Goal: Task Accomplishment & Management: Manage account settings

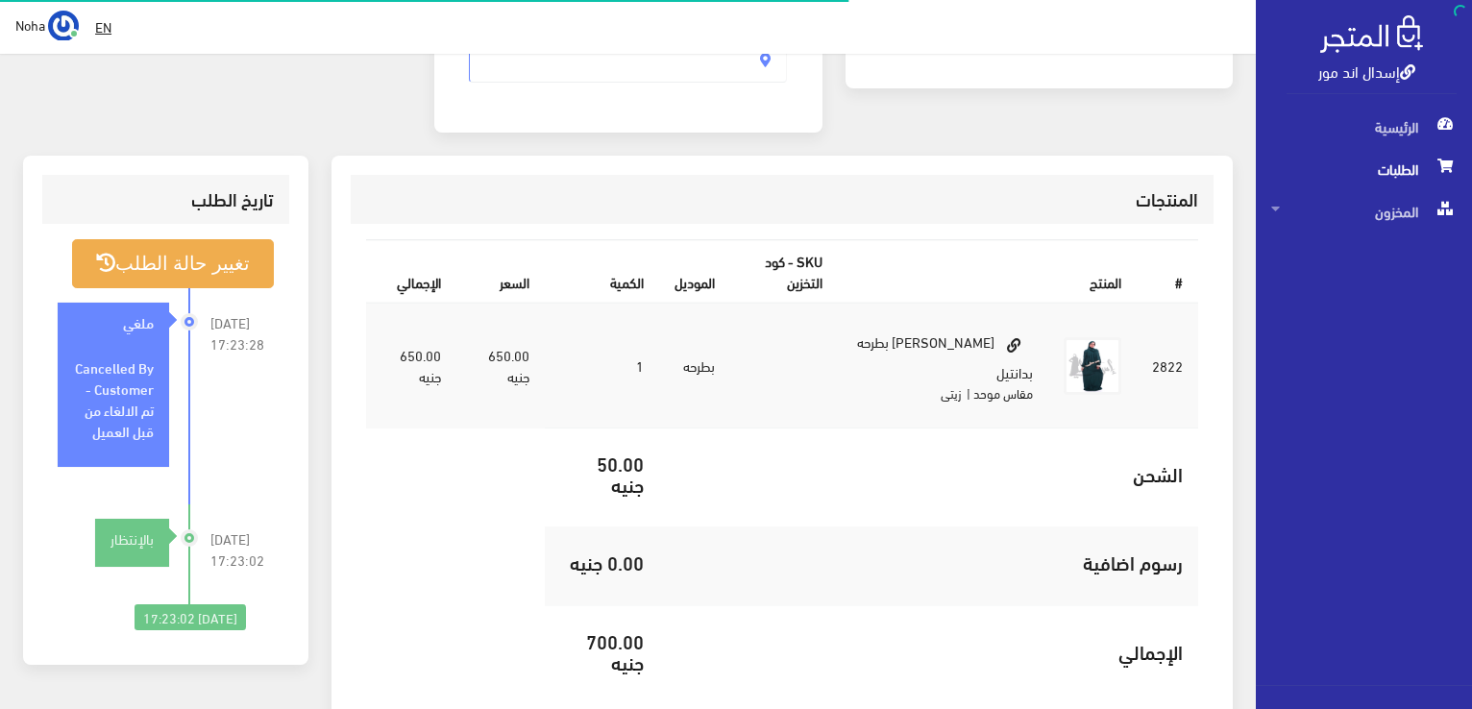
scroll to position [480, 0]
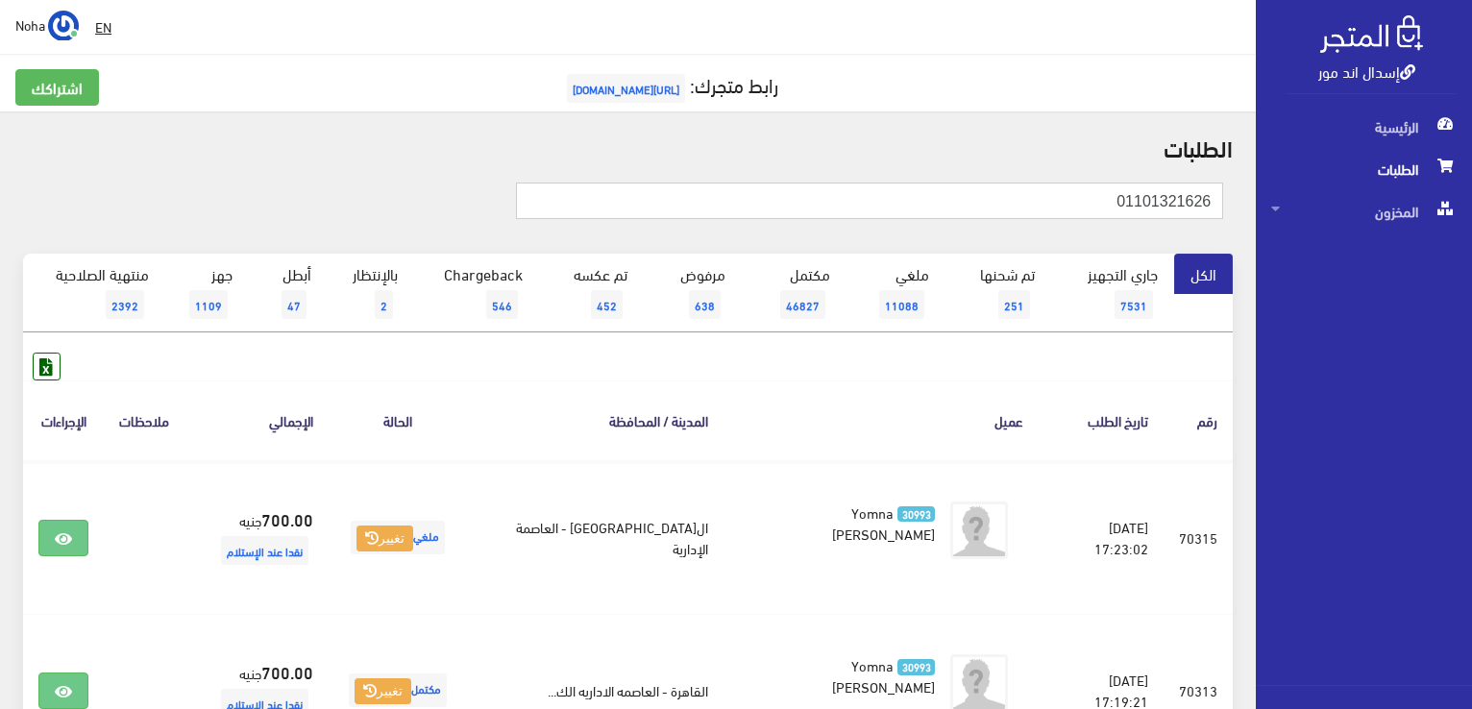
drag, startPoint x: 988, startPoint y: 201, endPoint x: 1475, endPoint y: 222, distance: 487.6
click at [1471, 222] on html "إسدال اند مور الرئيسية الطلبات" at bounding box center [736, 354] width 1472 height 709
paste input "01006158585"
type input "01006158585"
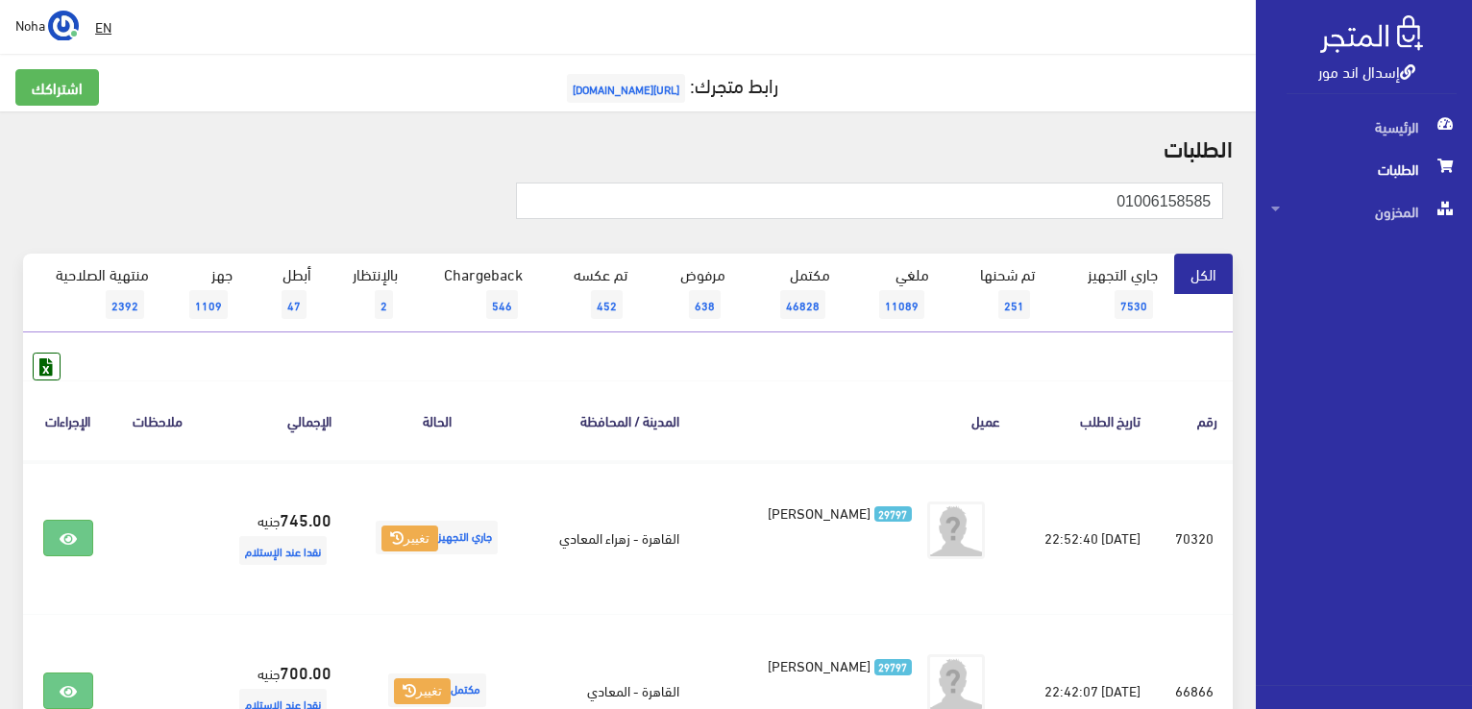
drag, startPoint x: 869, startPoint y: 366, endPoint x: 842, endPoint y: 378, distance: 29.3
click at [869, 366] on div "رقم تاريخ الطلب عميل المدينة / المحافظة الحالة اﻹجمالي ملاحظات الإجراءات #70320" at bounding box center [628, 644] width 1210 height 582
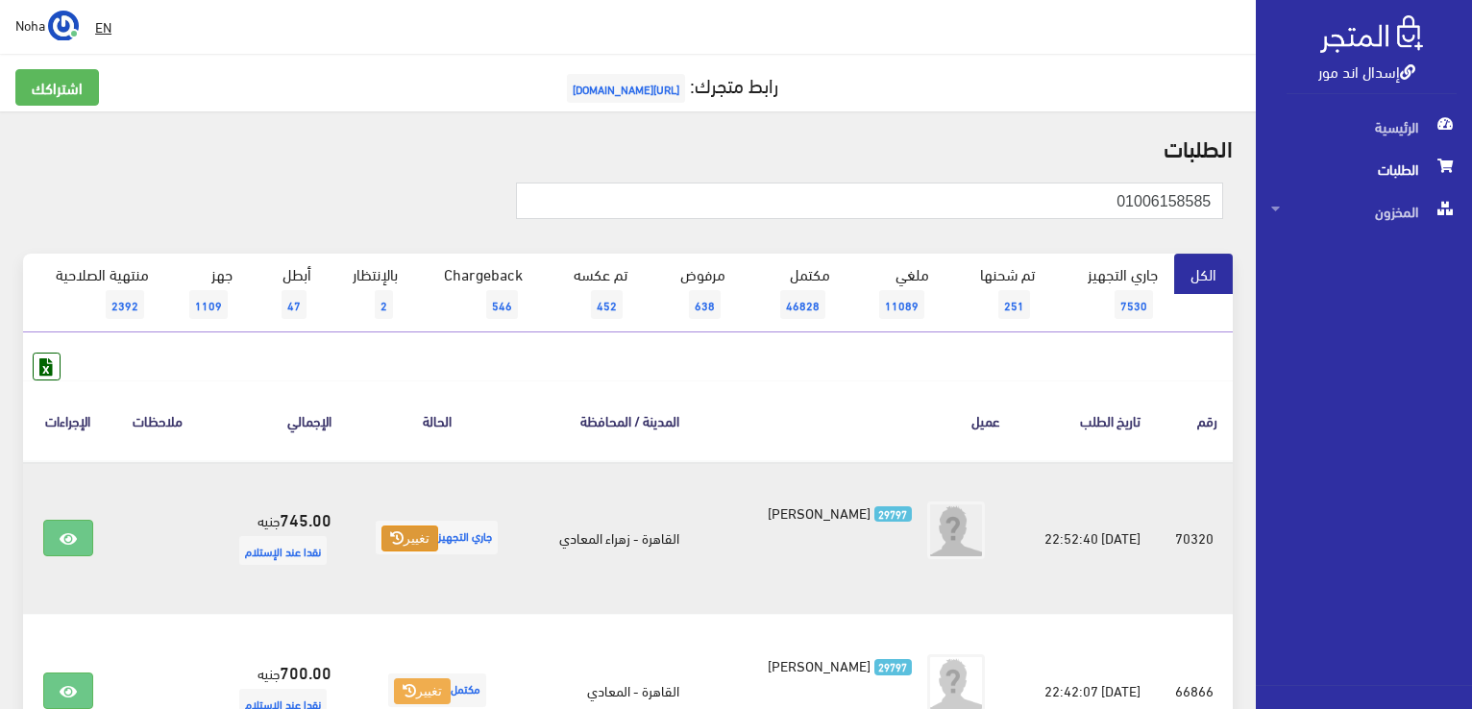
click at [404, 526] on button "تغيير" at bounding box center [409, 539] width 57 height 27
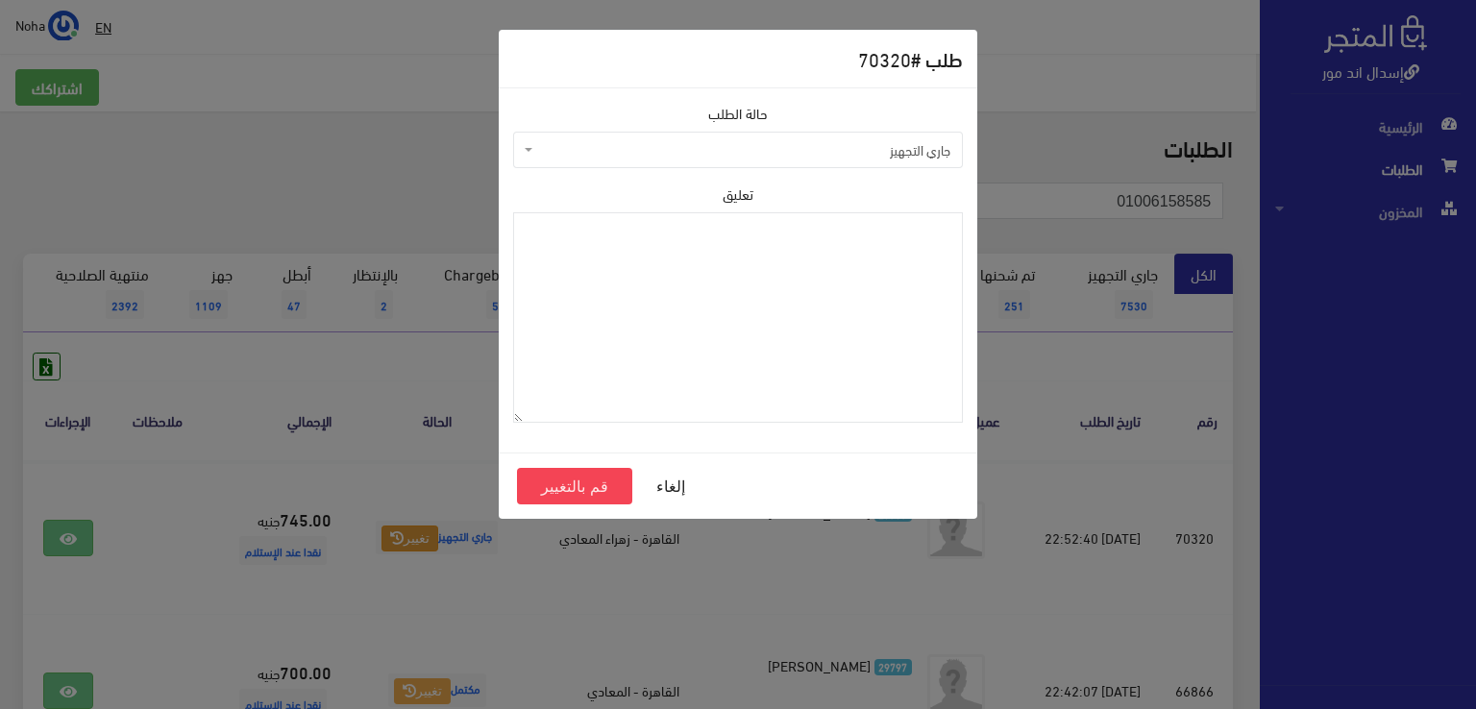
click at [593, 145] on span "جاري التجهيز" at bounding box center [743, 149] width 413 height 19
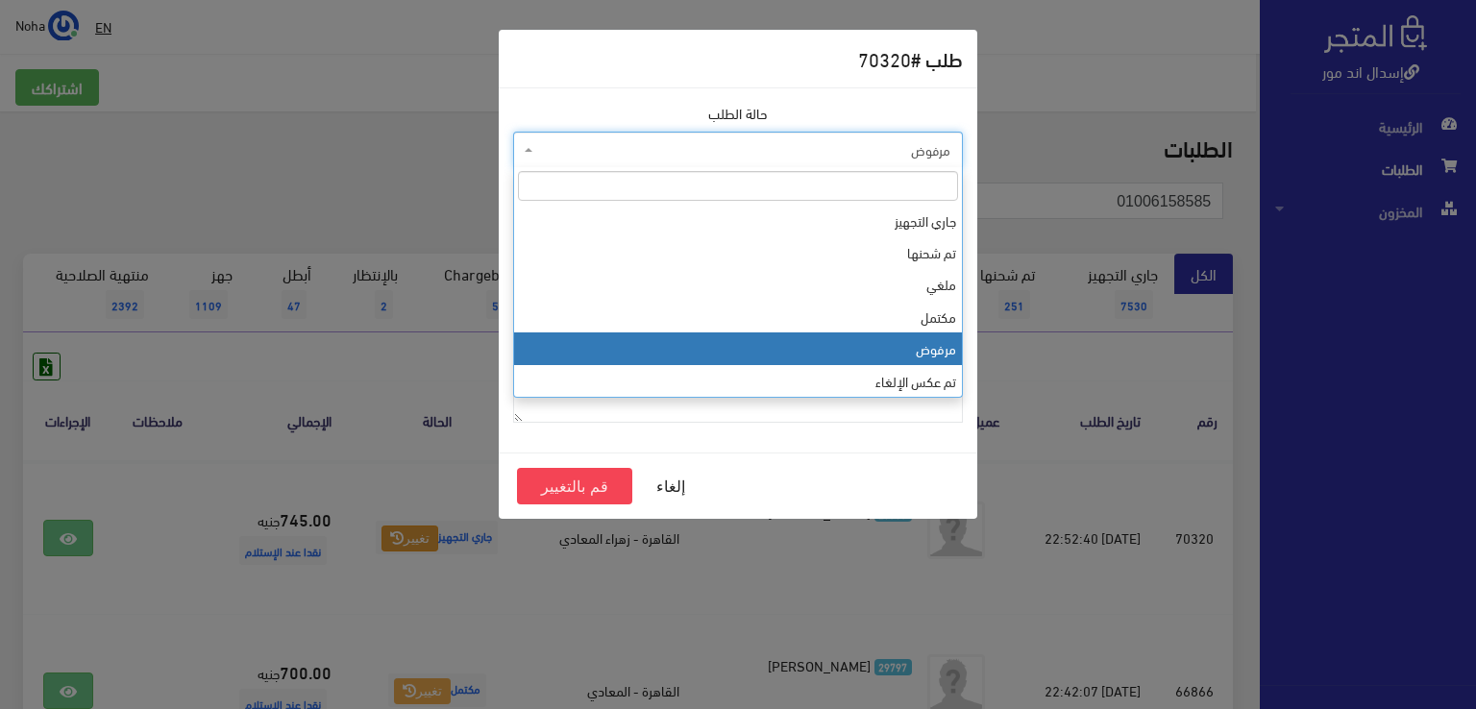
click at [634, 148] on span "مرفوض" at bounding box center [743, 149] width 413 height 19
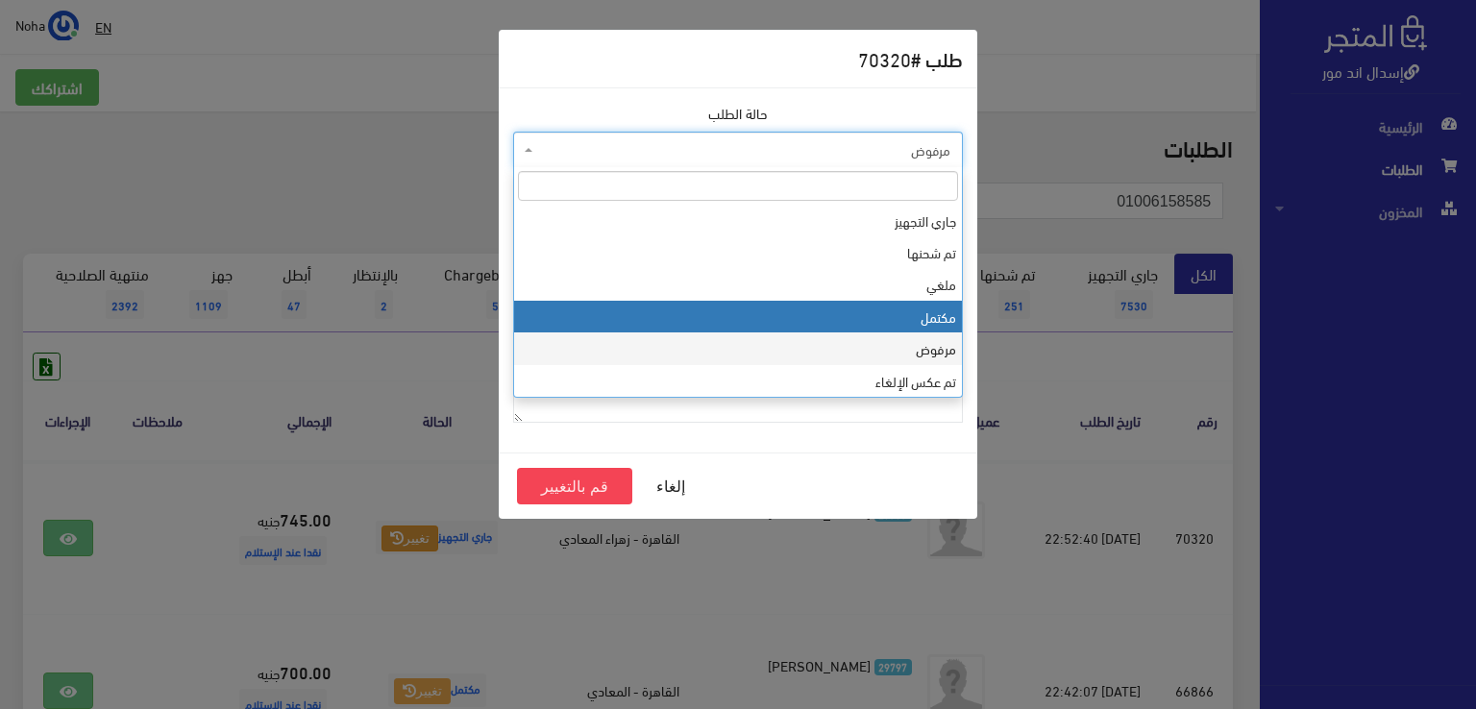
select select "4"
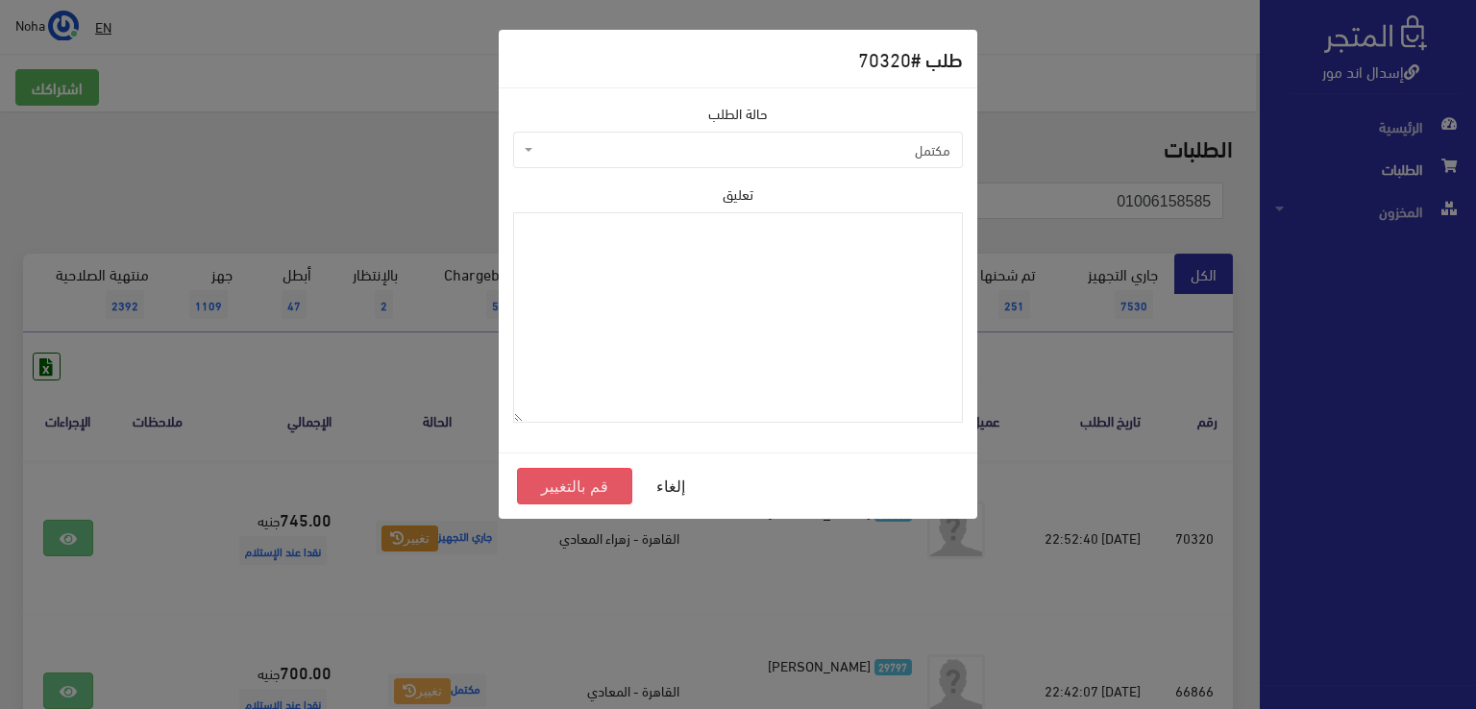
click at [593, 479] on button "قم بالتغيير" at bounding box center [574, 486] width 115 height 37
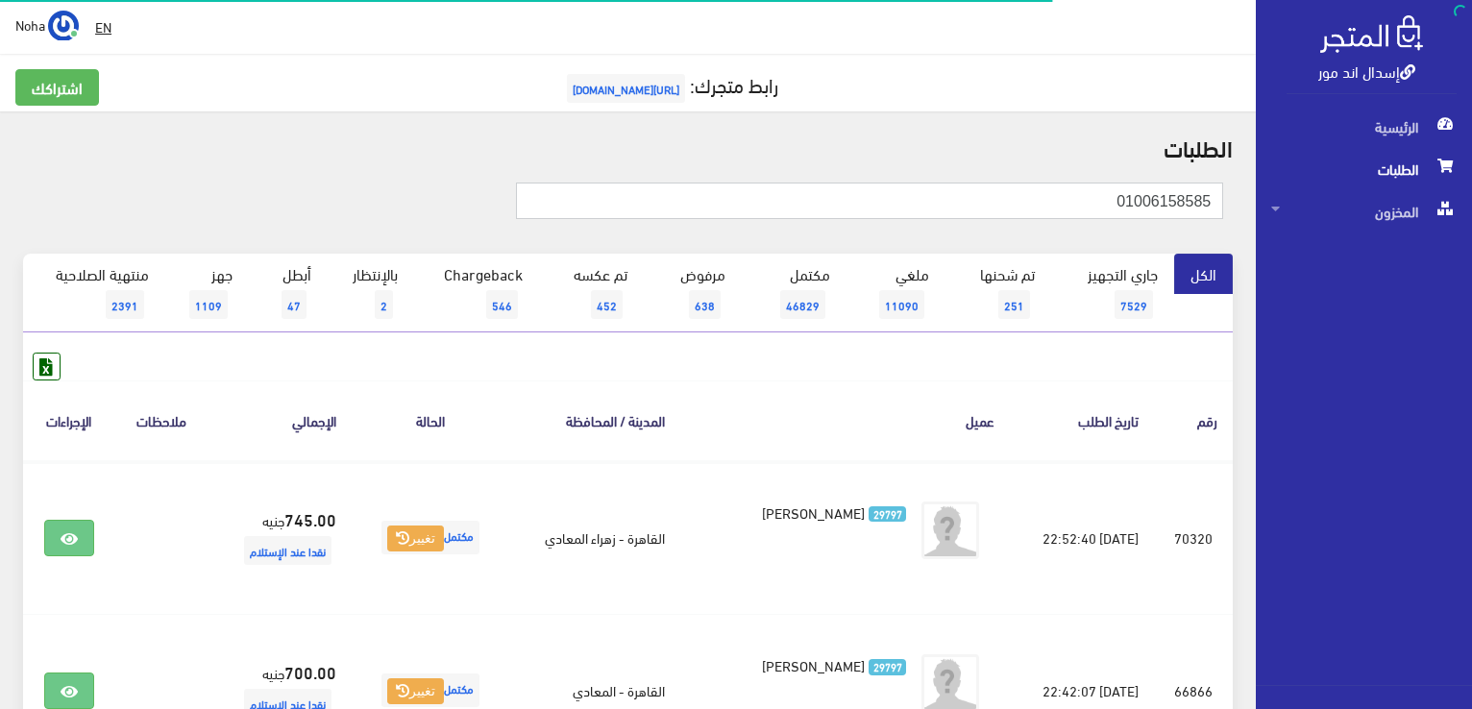
drag, startPoint x: 1091, startPoint y: 207, endPoint x: 371, endPoint y: 24, distance: 742.5
click at [1466, 308] on div "إسدال اند مور الرئيسية الطلبات المخزون" at bounding box center [736, 537] width 1472 height 1074
